Goal: Task Accomplishment & Management: Complete application form

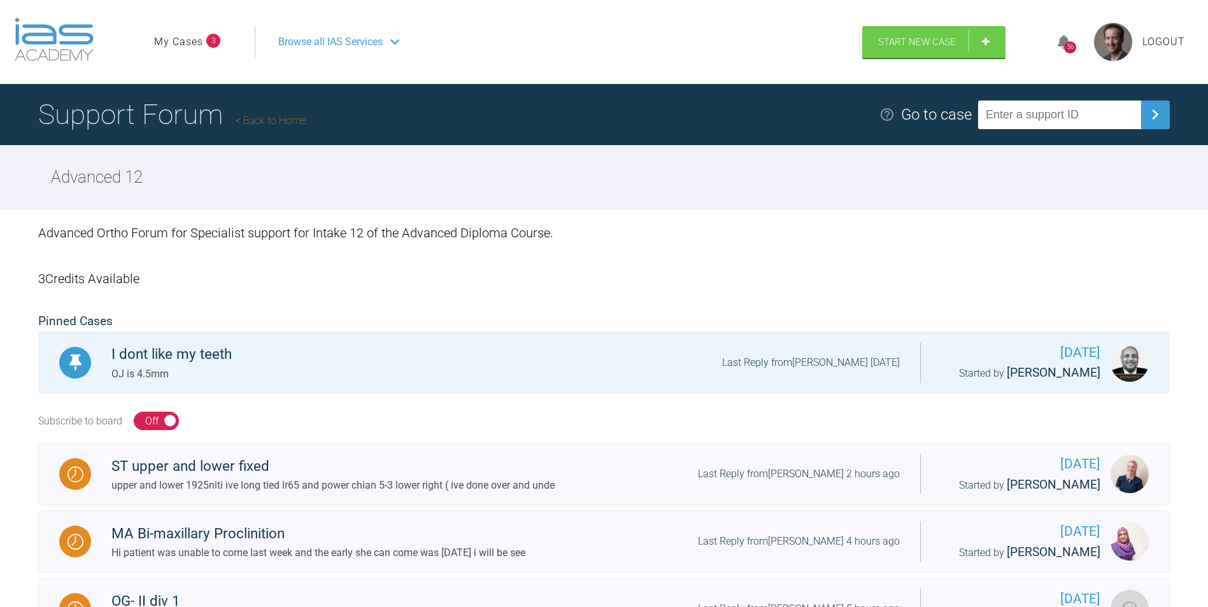
click at [1072, 45] on div "56" at bounding box center [1070, 47] width 12 height 12
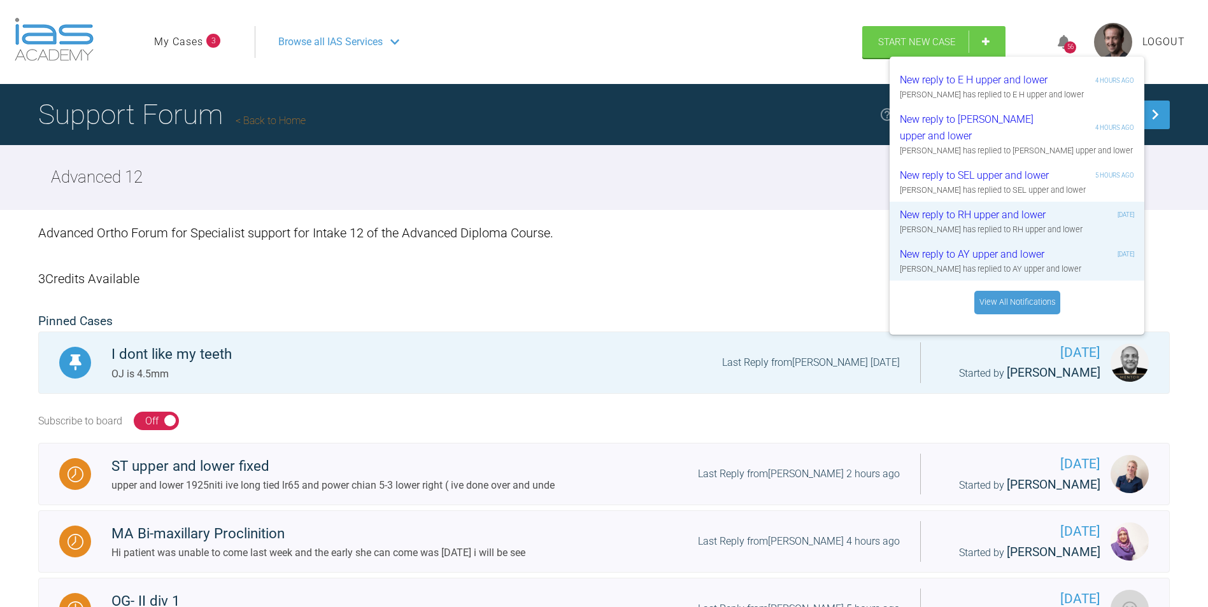
click at [1072, 45] on div "56" at bounding box center [1070, 47] width 12 height 12
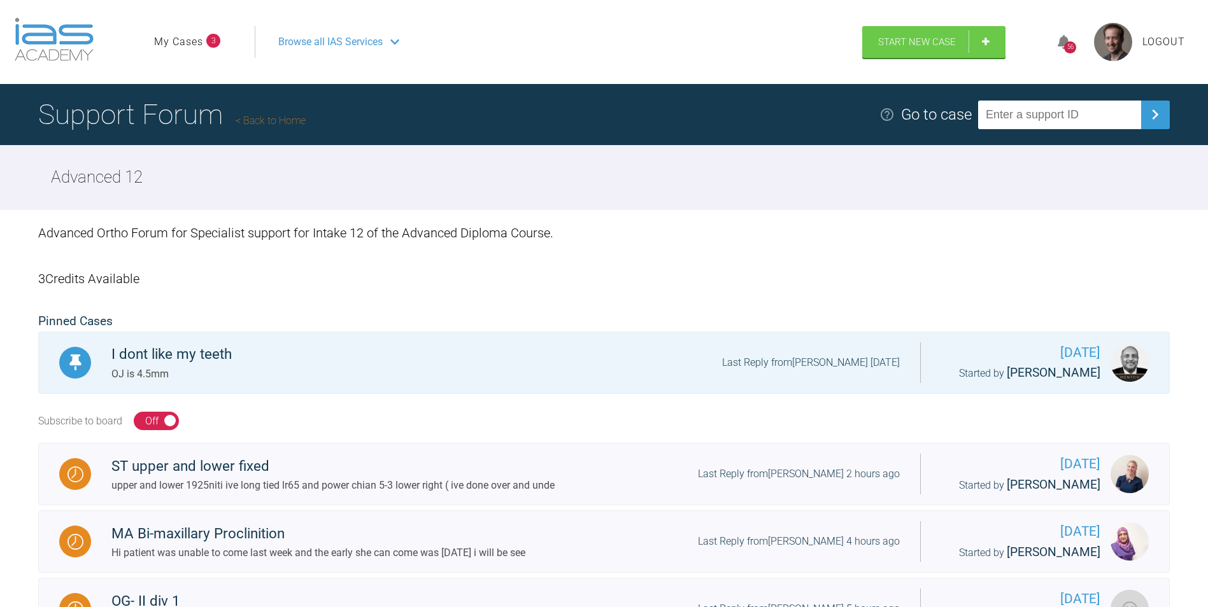
click at [172, 45] on link "My Cases" at bounding box center [178, 42] width 49 height 17
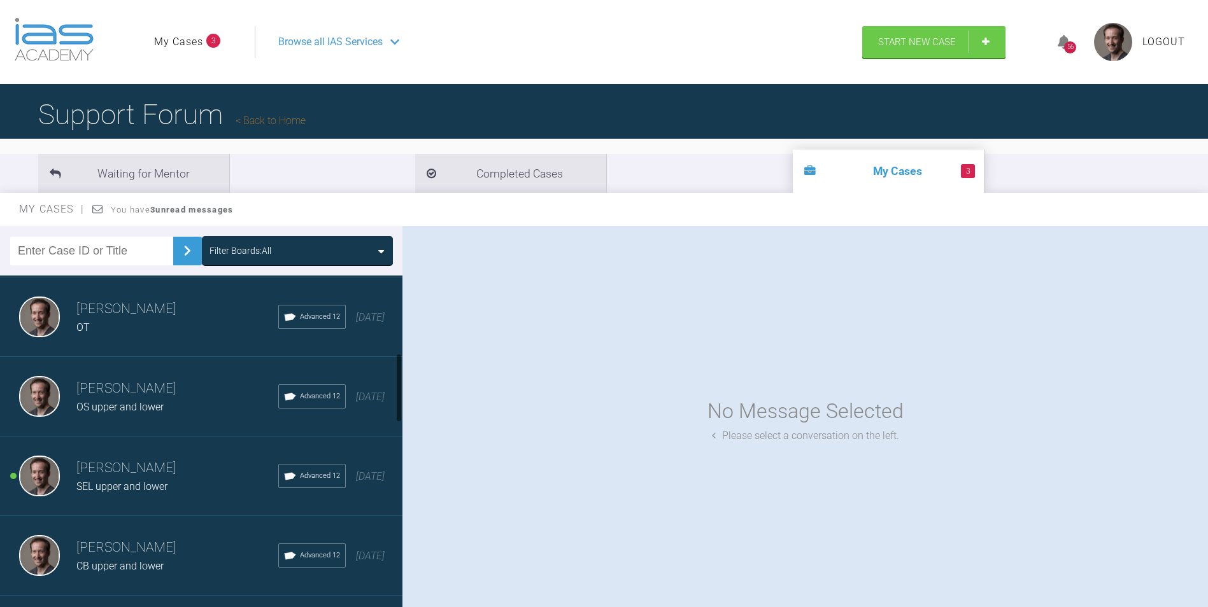
scroll to position [446, 0]
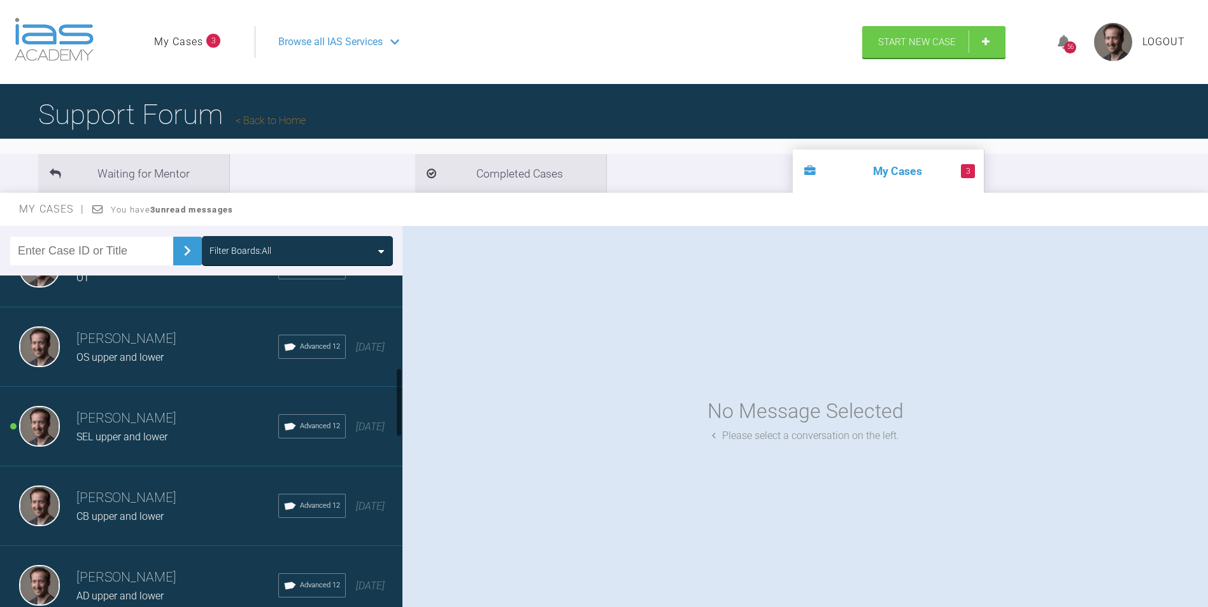
click at [167, 404] on div "[PERSON_NAME] SEL upper and lower Advanced 12 [DATE]" at bounding box center [206, 427] width 412 height 80
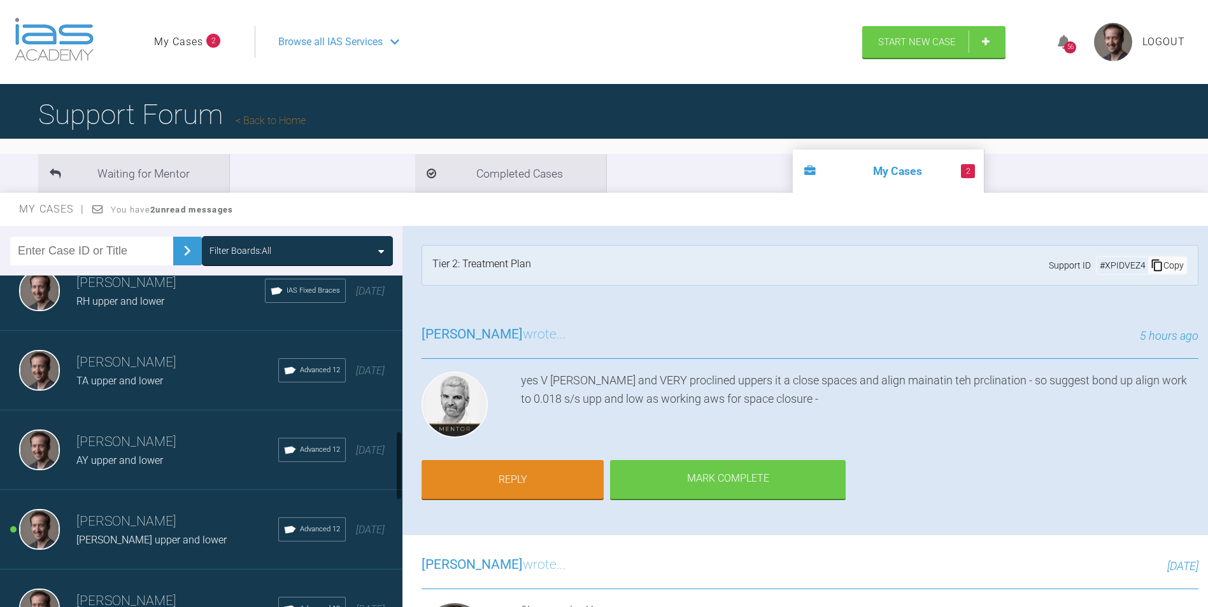
scroll to position [828, 0]
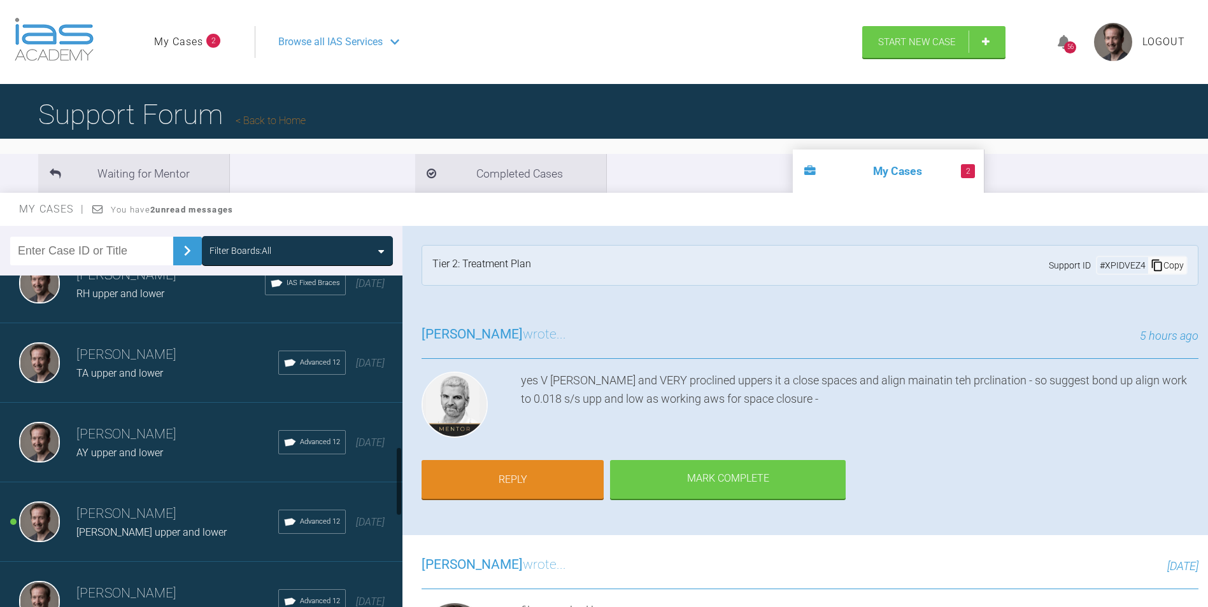
click at [138, 508] on h3 "[PERSON_NAME]" at bounding box center [177, 515] width 202 height 22
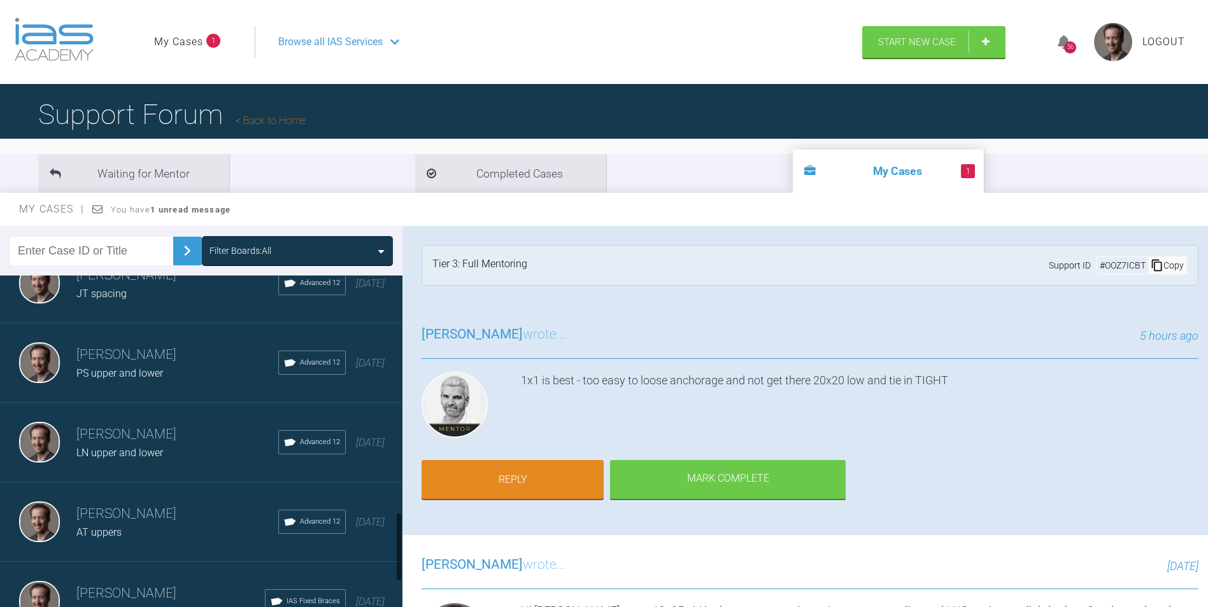
scroll to position [1294, 0]
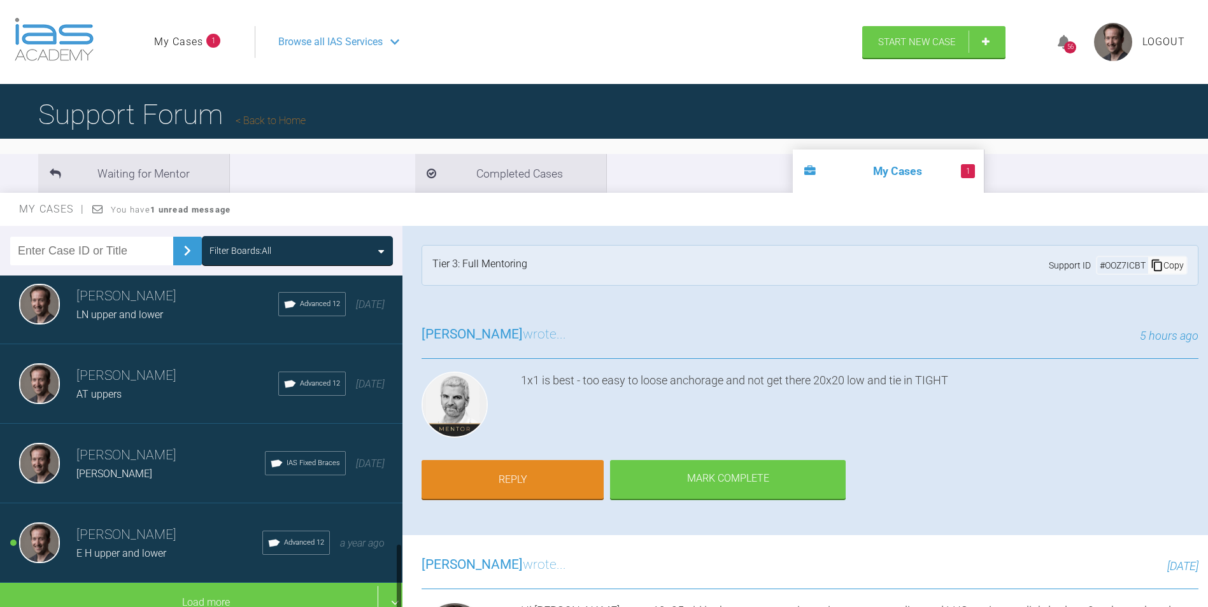
click at [159, 529] on h3 "[PERSON_NAME]" at bounding box center [169, 536] width 186 height 22
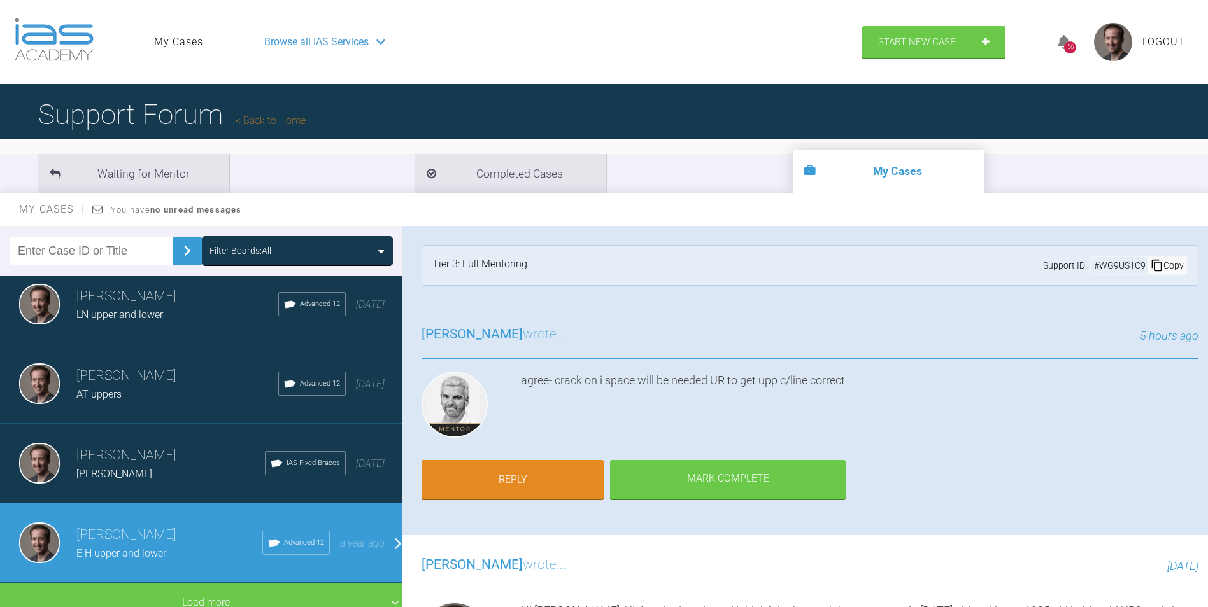
click at [273, 122] on link "Back to Home" at bounding box center [271, 121] width 70 height 12
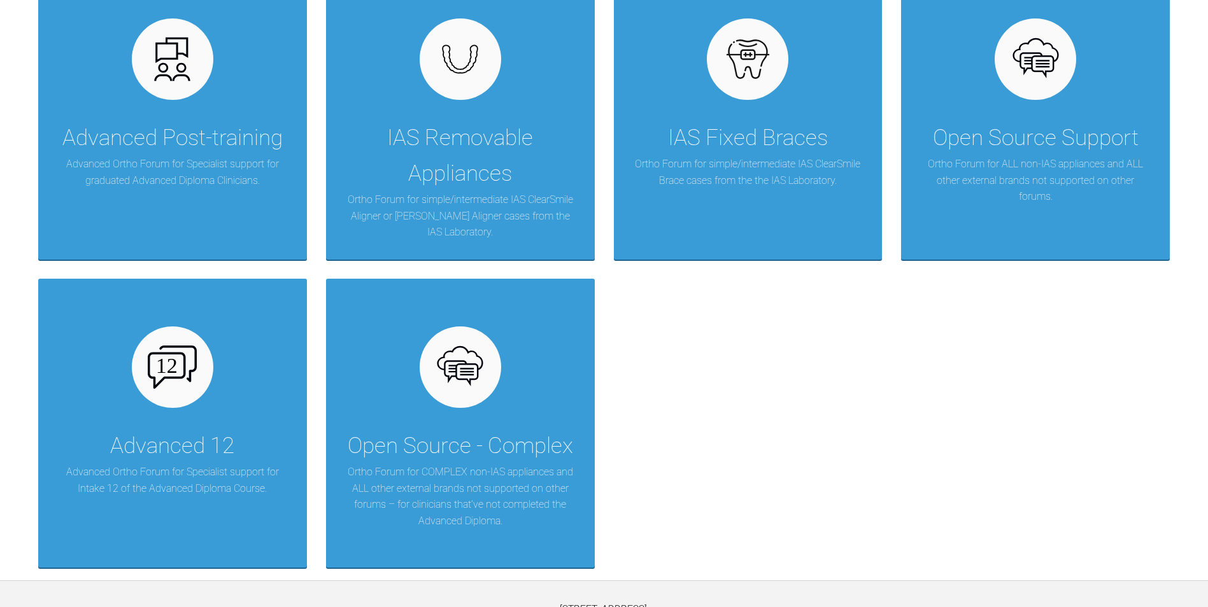
scroll to position [255, 0]
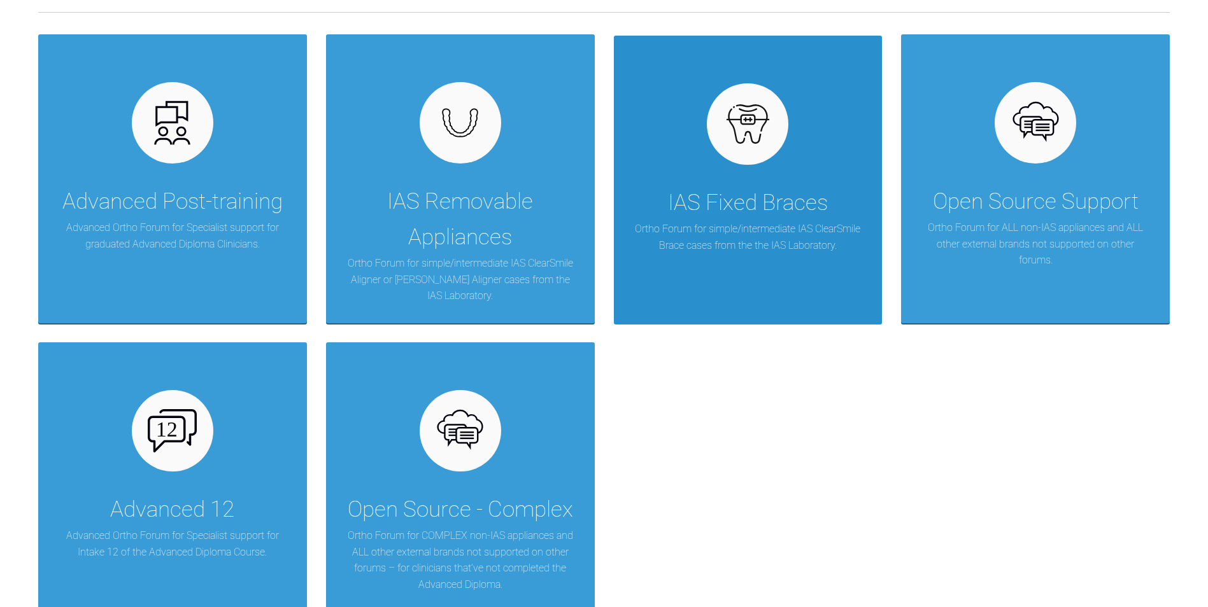
click at [640, 285] on div "IAS Fixed Braces Ortho Forum for simple/intermediate IAS ClearSmile Brace cases…" at bounding box center [748, 180] width 269 height 289
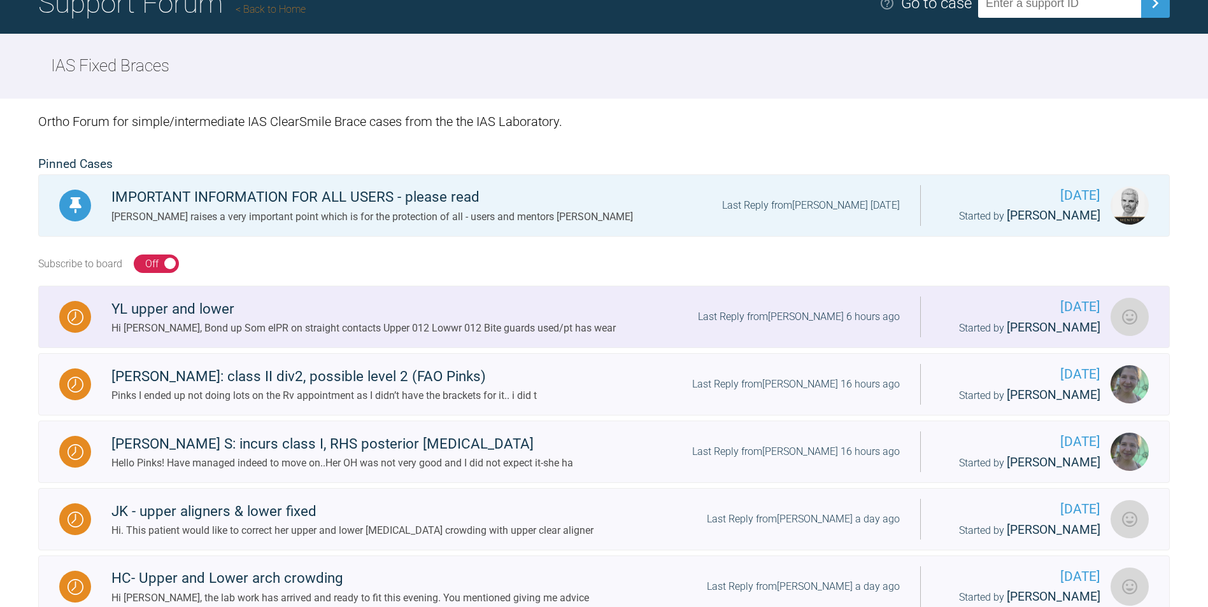
scroll to position [64, 0]
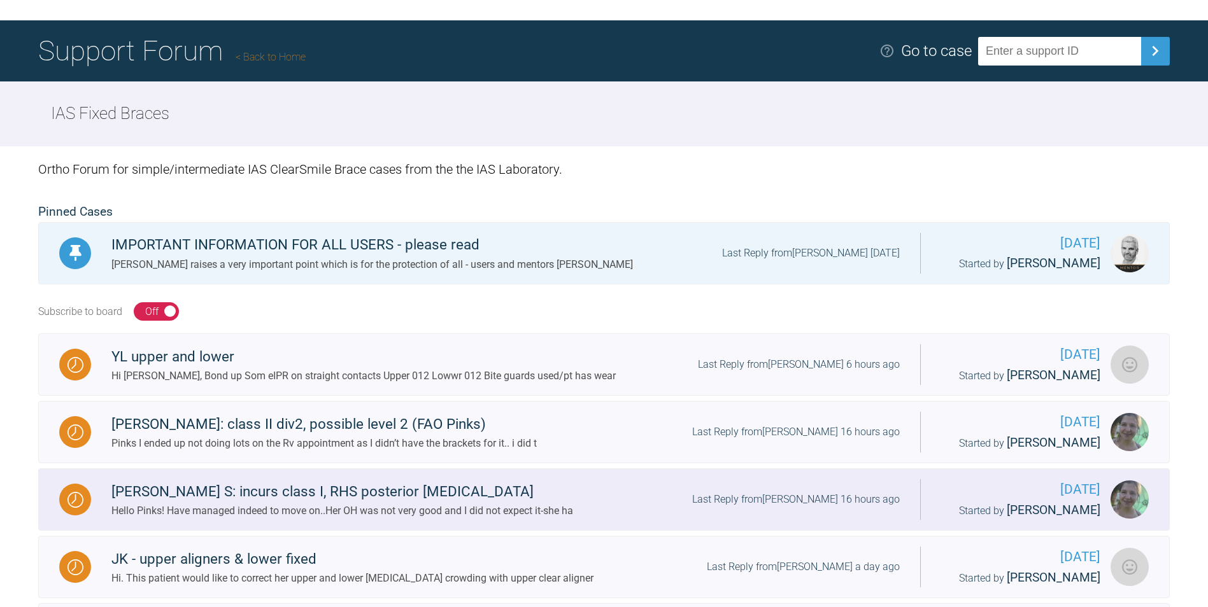
click at [357, 517] on div "Hello Pinks! Have managed indeed to move on..Her OH was not very good and I did…" at bounding box center [342, 511] width 462 height 17
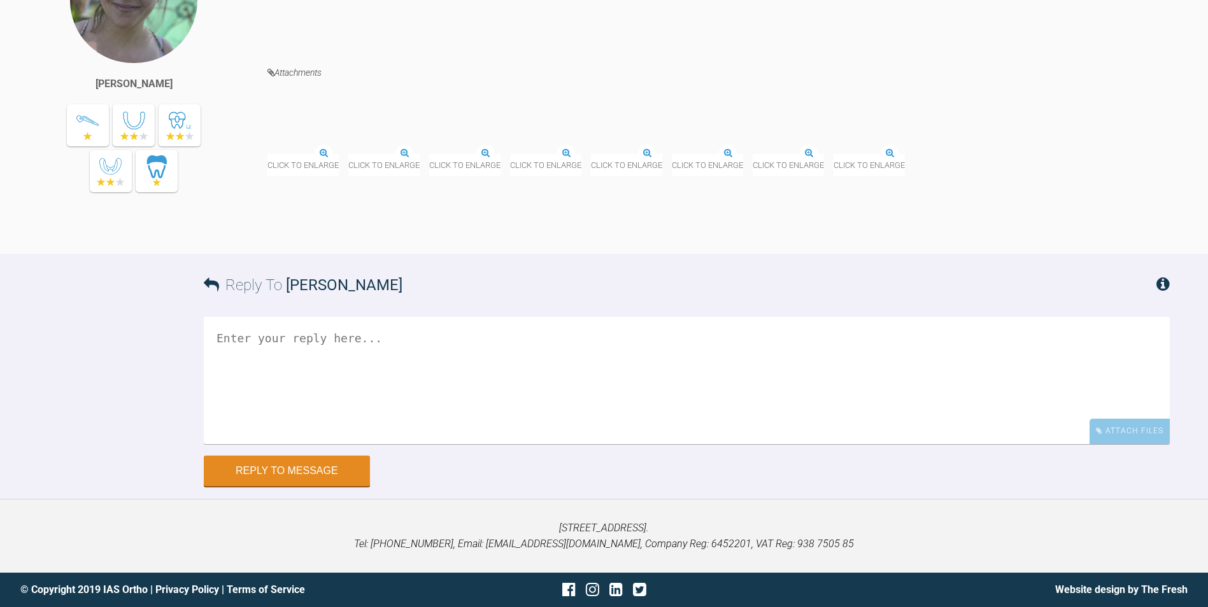
scroll to position [3056, 0]
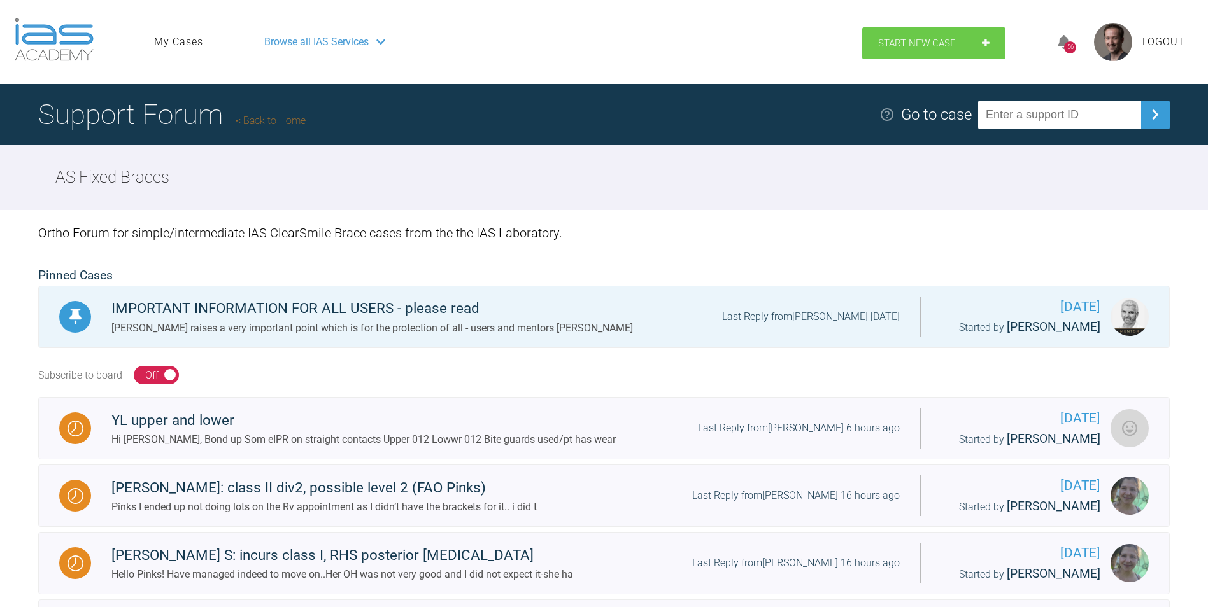
click at [949, 51] on link "Start New Case" at bounding box center [933, 43] width 143 height 32
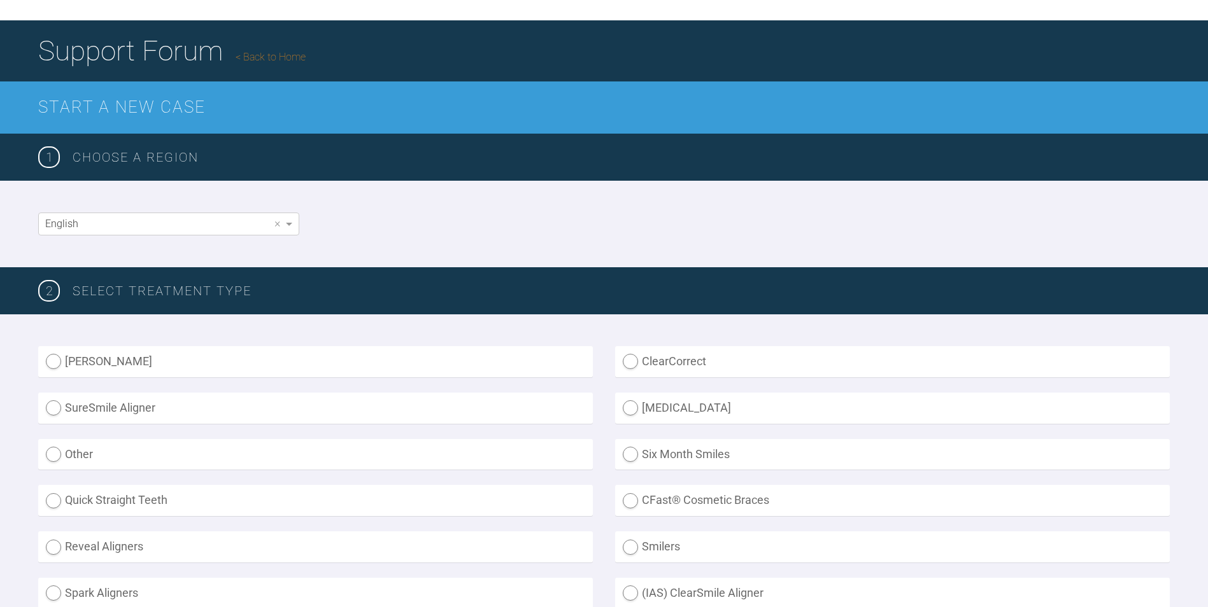
scroll to position [191, 0]
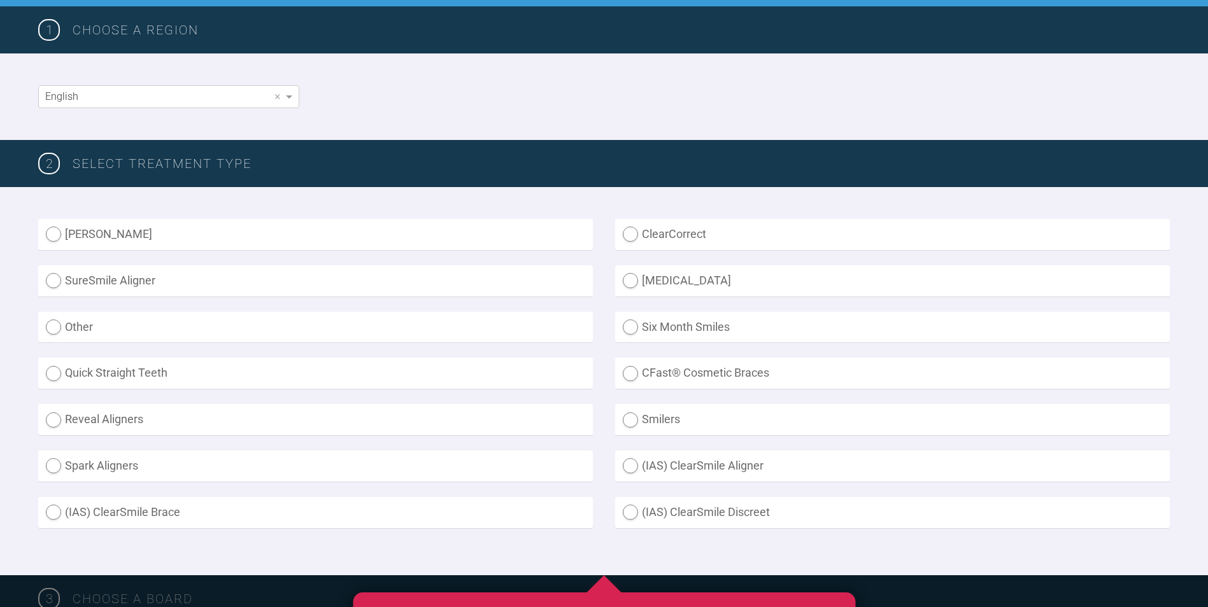
click at [164, 513] on label "(IAS) ClearSmile Brace" at bounding box center [315, 512] width 555 height 31
radio Brace "true"
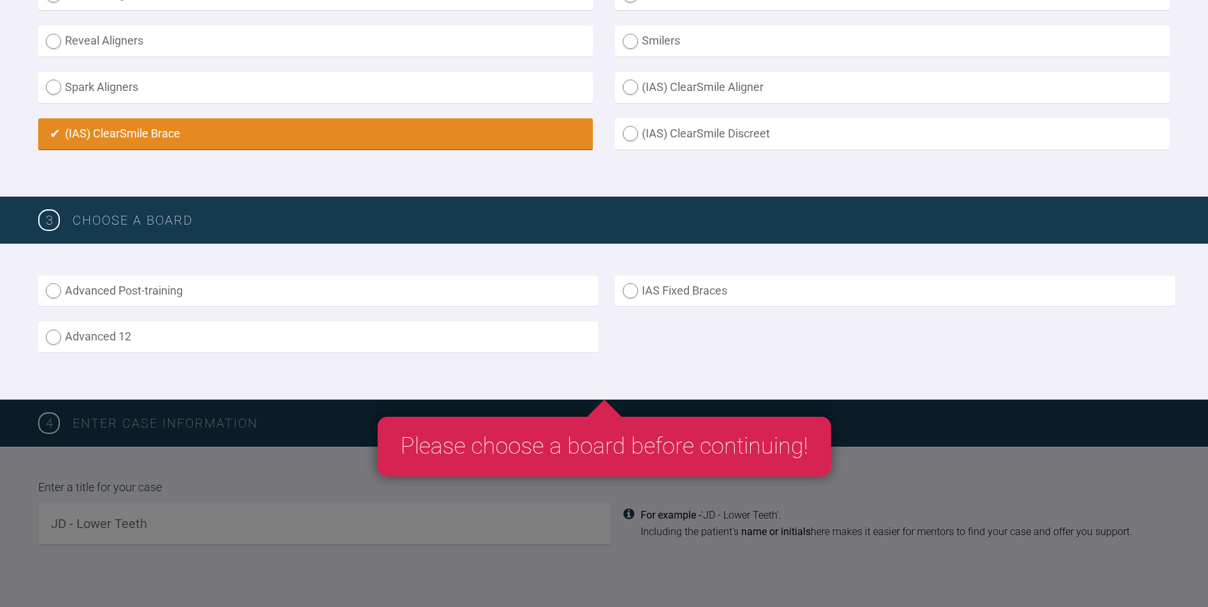
scroll to position [573, 0]
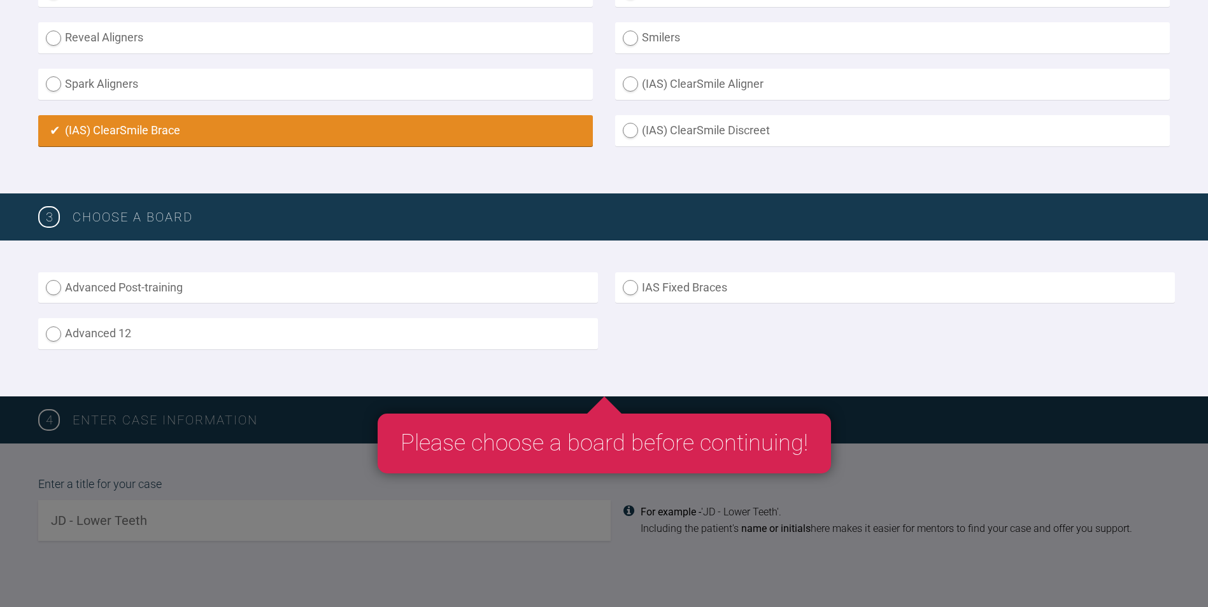
click at [669, 295] on label "IAS Fixed Braces" at bounding box center [895, 288] width 560 height 31
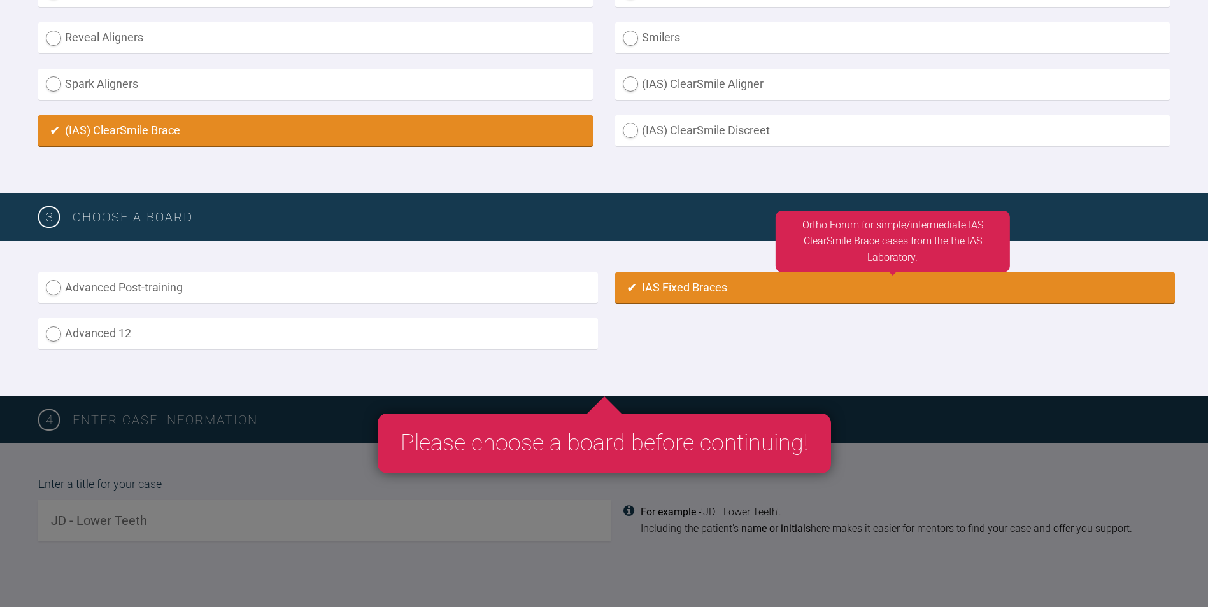
radio input "true"
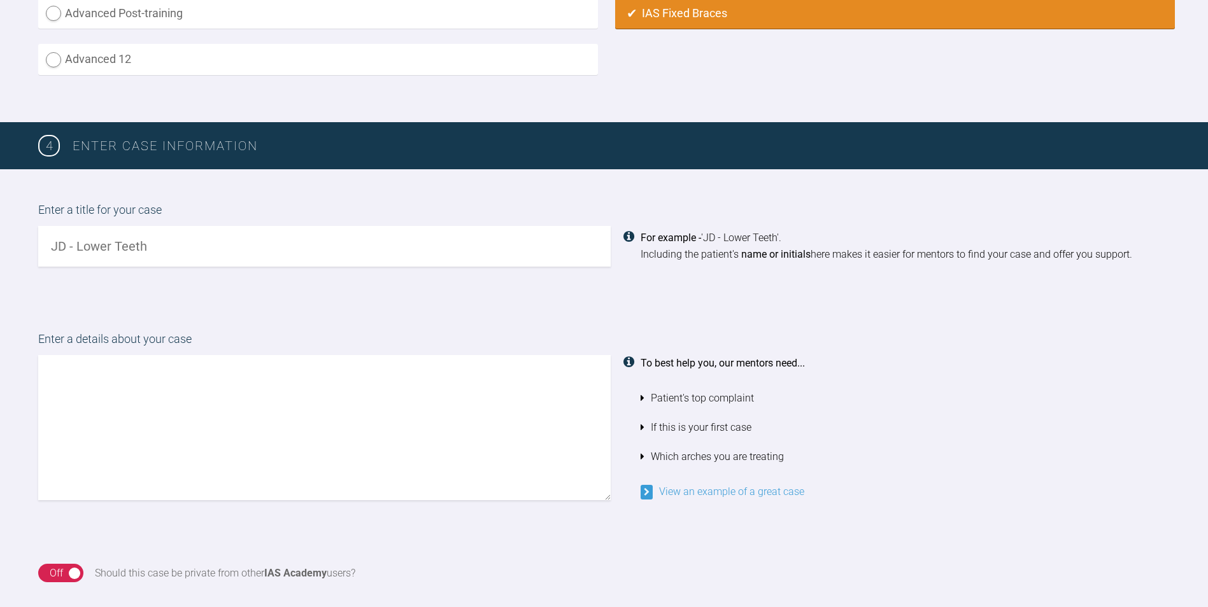
click at [284, 248] on input "text" at bounding box center [324, 246] width 572 height 41
type input "[PERSON_NAME] and uppers ?"
click at [280, 362] on textarea at bounding box center [324, 427] width 572 height 145
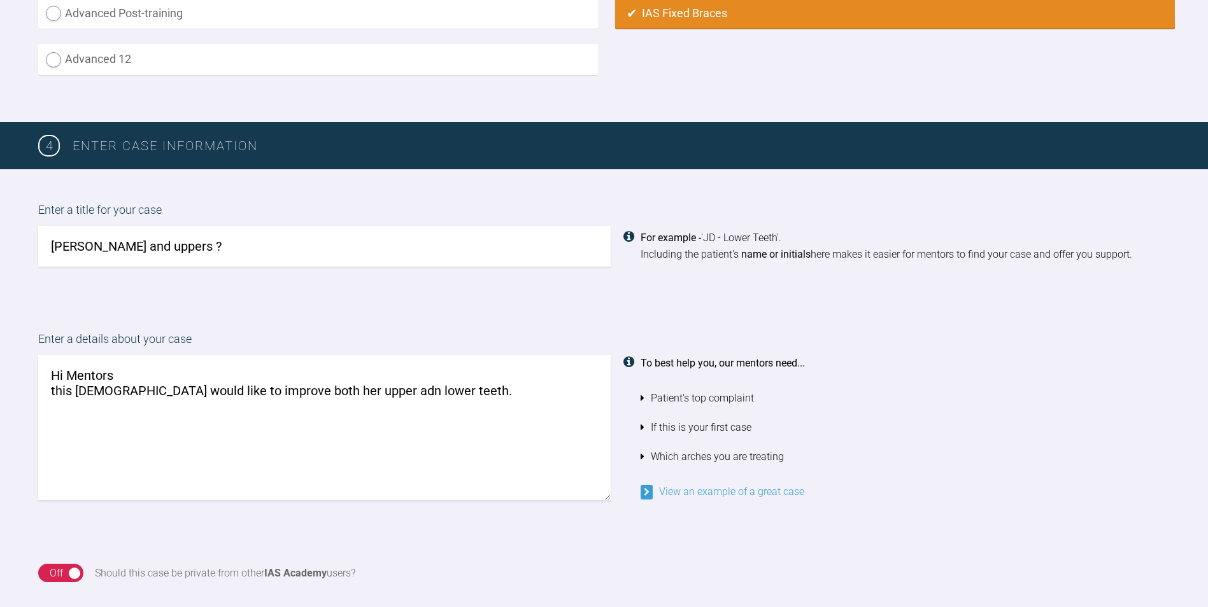
click at [321, 390] on textarea "Hi Mentors this [DEMOGRAPHIC_DATA] would like to improve both her upper adn low…" at bounding box center [324, 427] width 572 height 145
click at [402, 392] on textarea "Hi Mentors this [DEMOGRAPHIC_DATA] would like to improve both her upper and low…" at bounding box center [324, 427] width 572 height 145
click at [402, 391] on textarea "Hi Mentors this [DEMOGRAPHIC_DATA] would like to improve both her upper and low…" at bounding box center [324, 427] width 572 height 145
click at [404, 391] on textarea "Hi Mentors this [DEMOGRAPHIC_DATA] would like to improve both her upper and low…" at bounding box center [324, 427] width 572 height 145
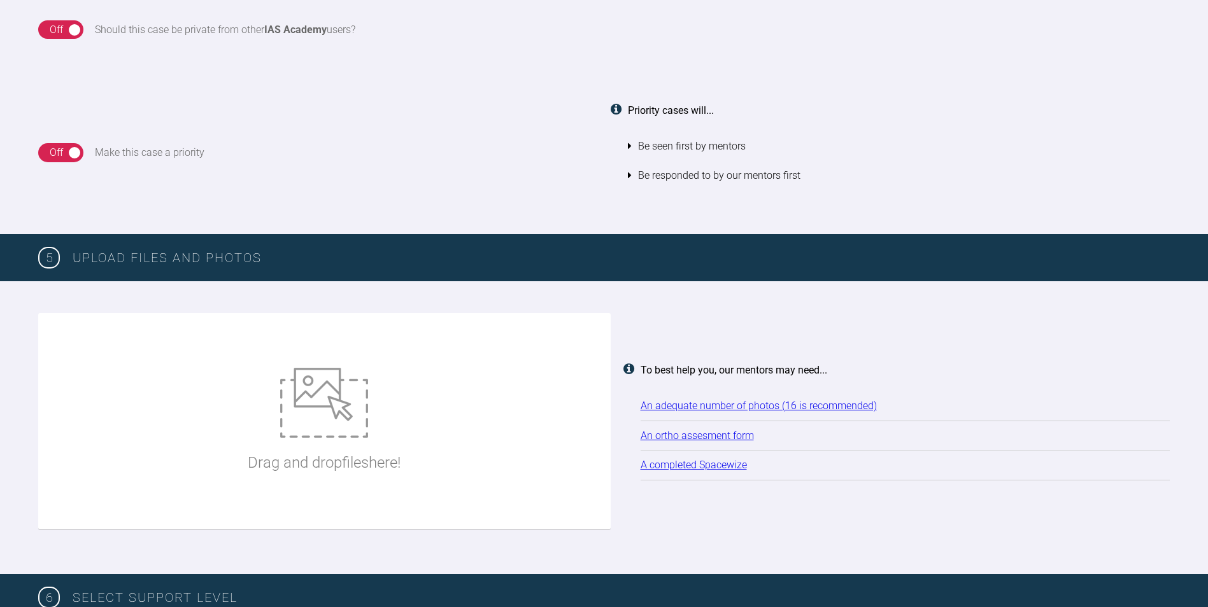
scroll to position [1421, 0]
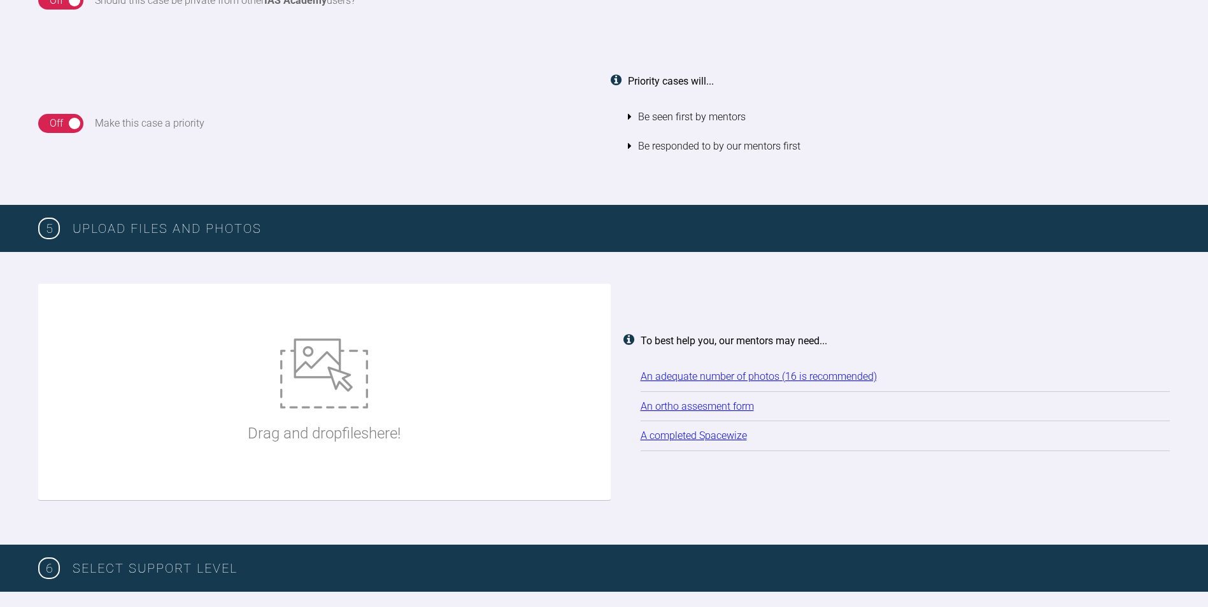
type textarea "Hi Mentors this [DEMOGRAPHIC_DATA] would like to improve both her upper and low…"
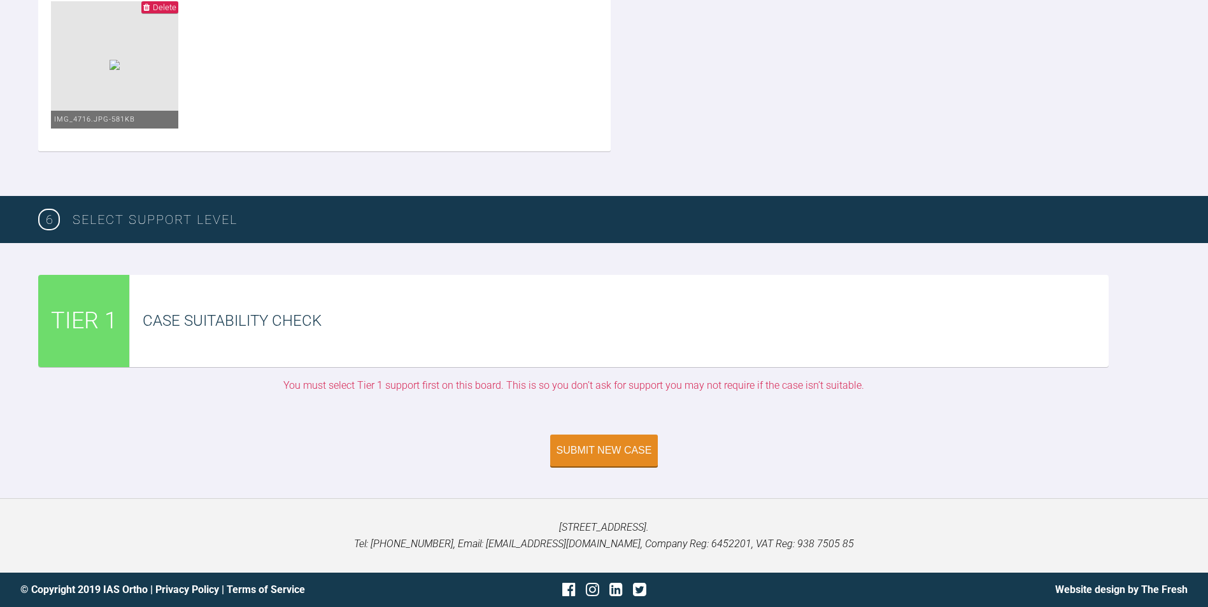
scroll to position [2823, 0]
click at [593, 451] on div "Submit New Case" at bounding box center [605, 451] width 96 height 11
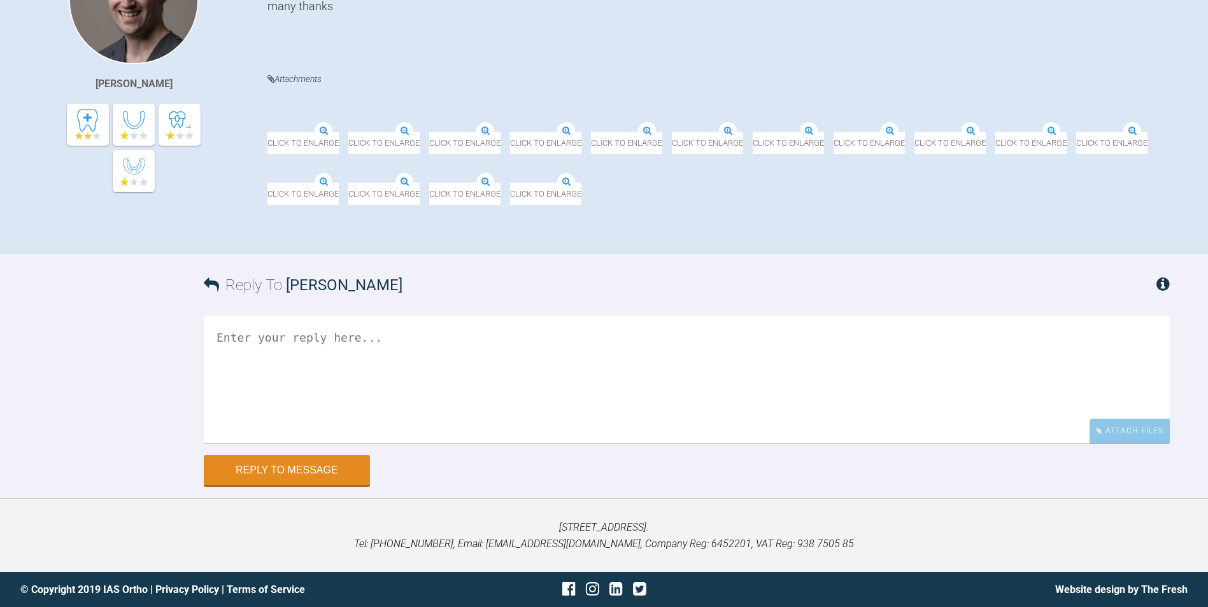
scroll to position [558, 0]
